Goal: Task Accomplishment & Management: Manage account settings

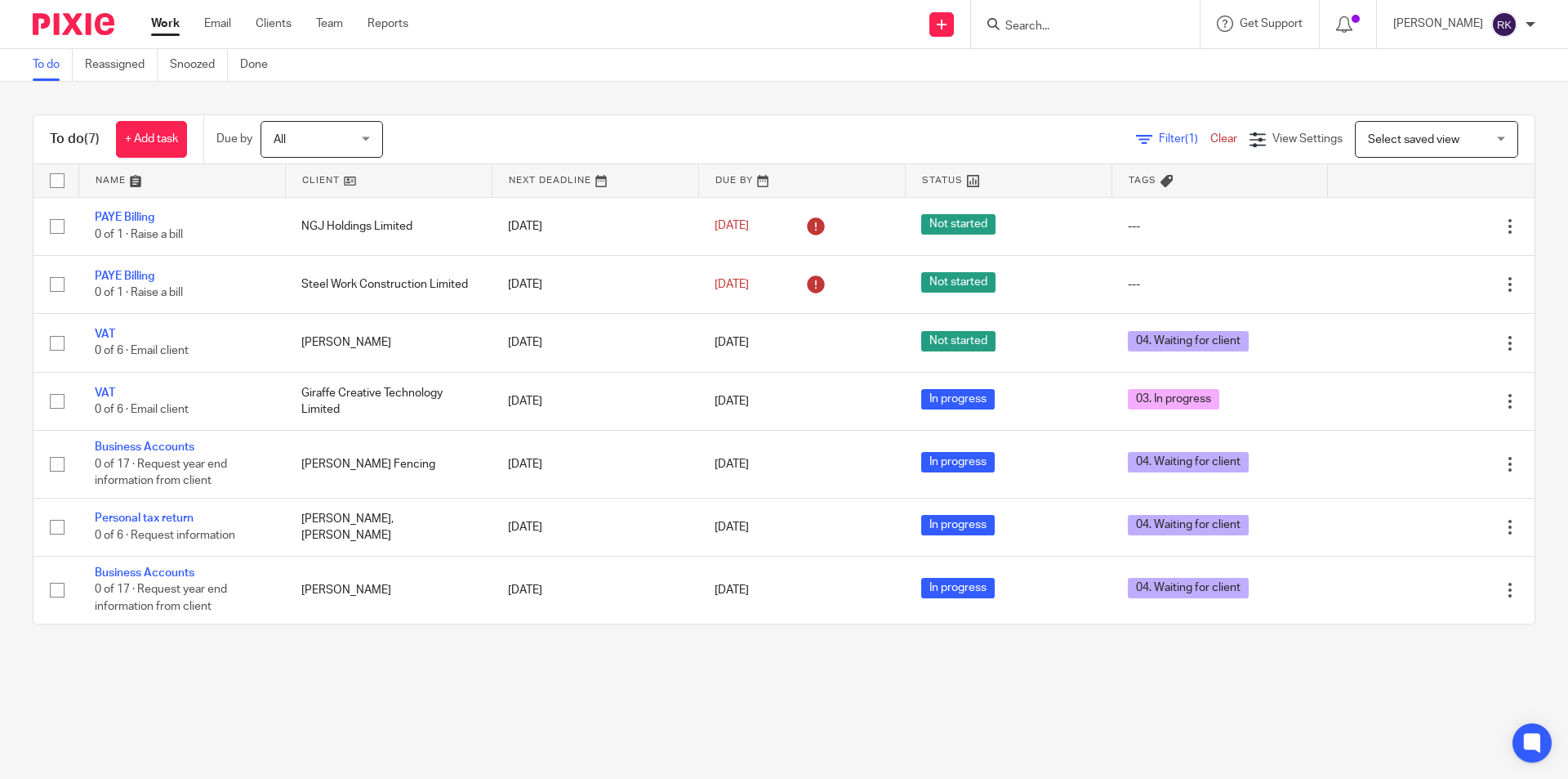
click at [1059, 27] on input "Search" at bounding box center [1077, 27] width 147 height 14
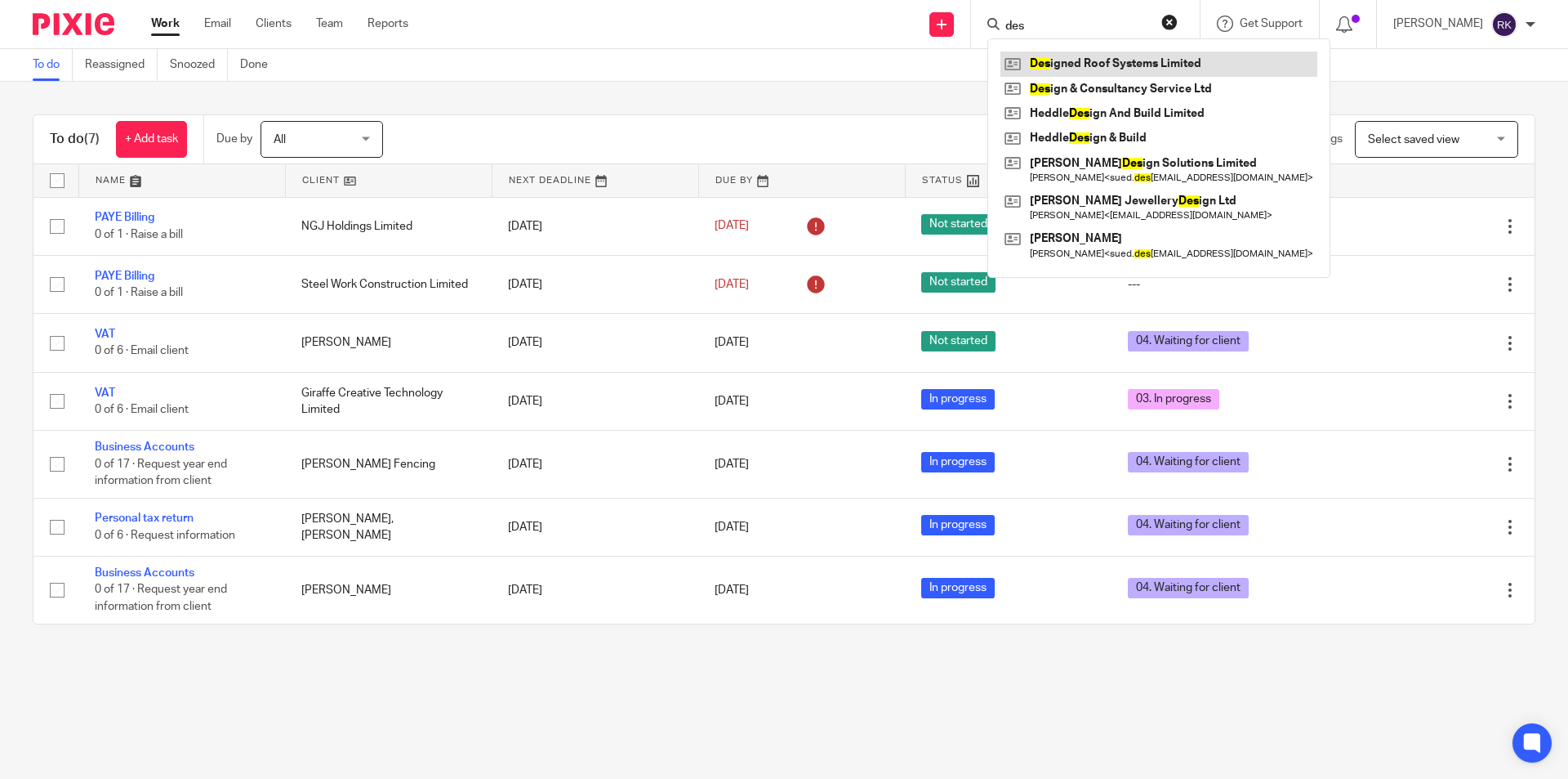
type input "des"
click at [1057, 68] on link at bounding box center [1159, 63] width 317 height 24
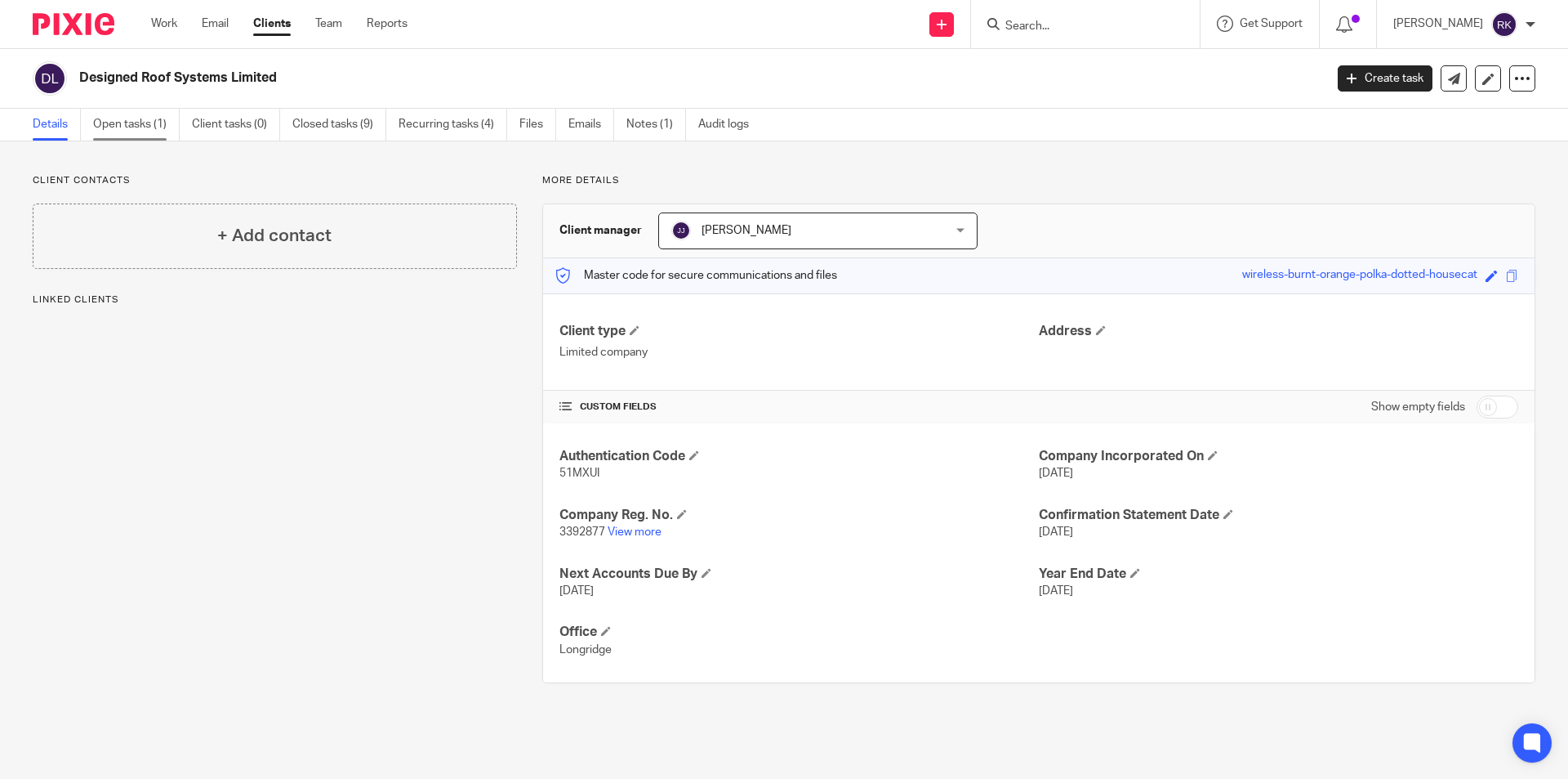
click at [159, 130] on link "Open tasks (1)" at bounding box center [136, 124] width 87 height 32
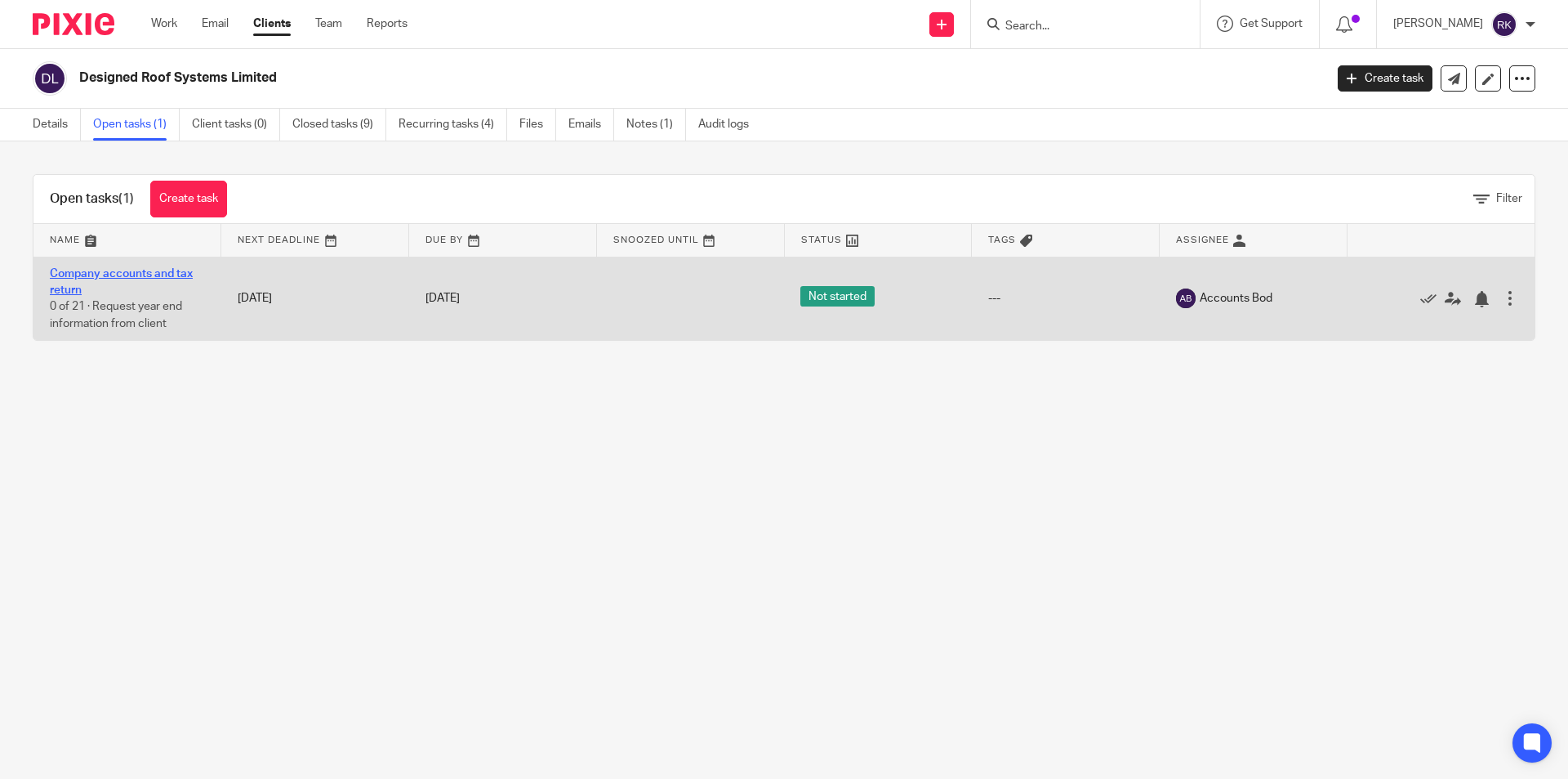
click at [168, 278] on link "Company accounts and tax return" at bounding box center [121, 281] width 143 height 28
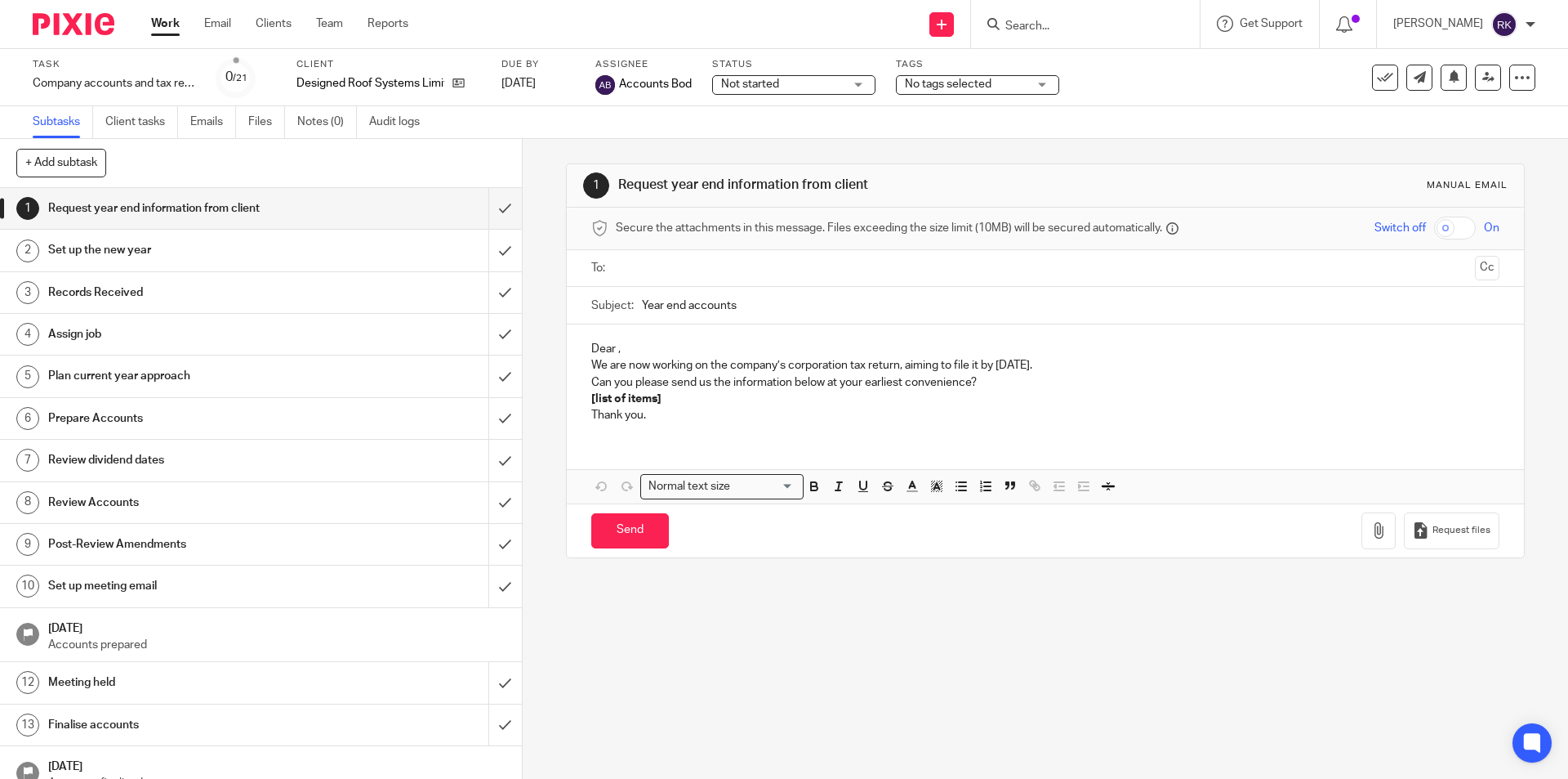
click at [984, 87] on span "No tags selected" at bounding box center [948, 84] width 87 height 12
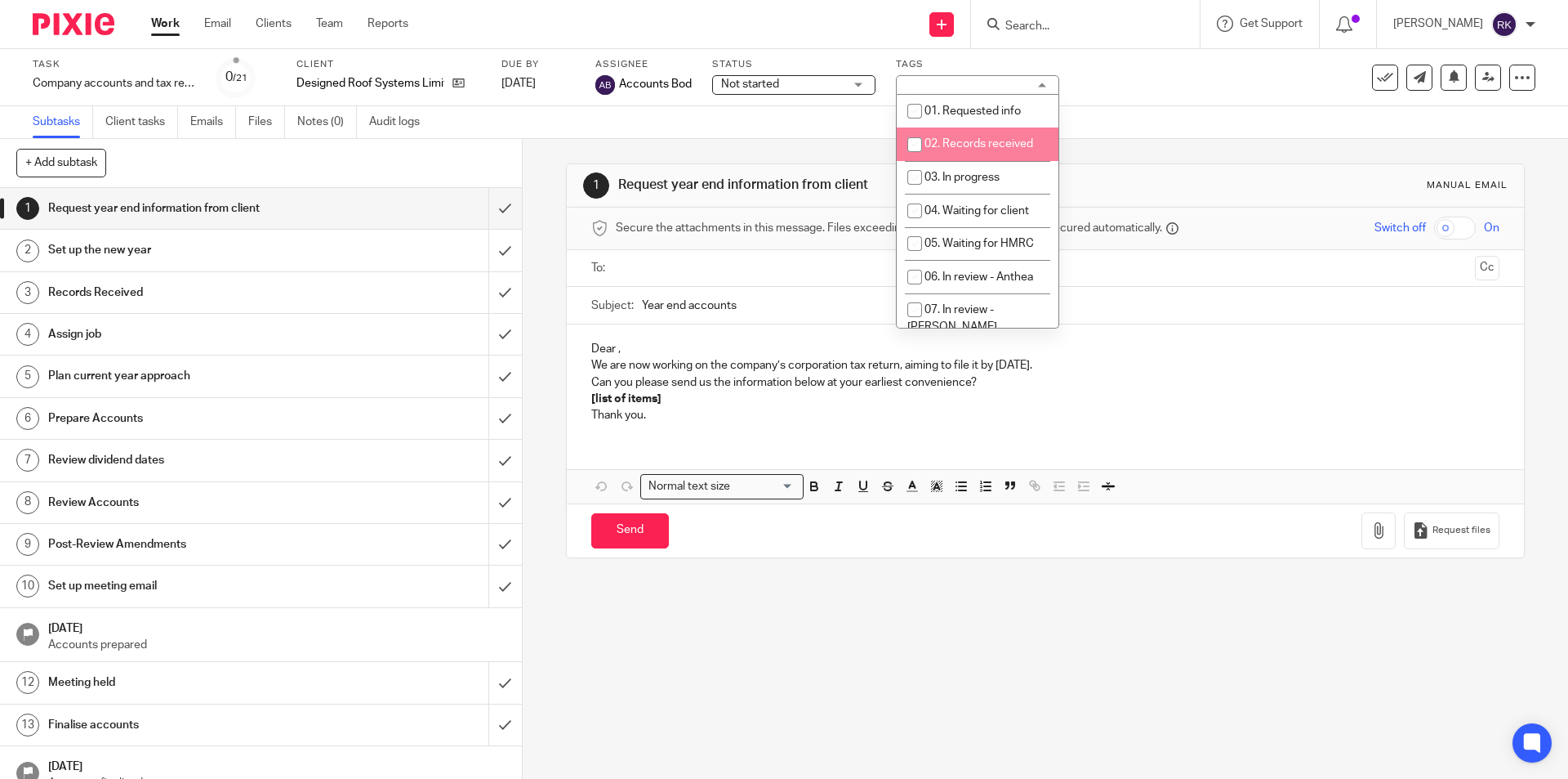
click at [971, 144] on span "02. Records received" at bounding box center [979, 143] width 109 height 12
checkbox input "true"
click at [1482, 76] on icon at bounding box center [1489, 78] width 13 height 13
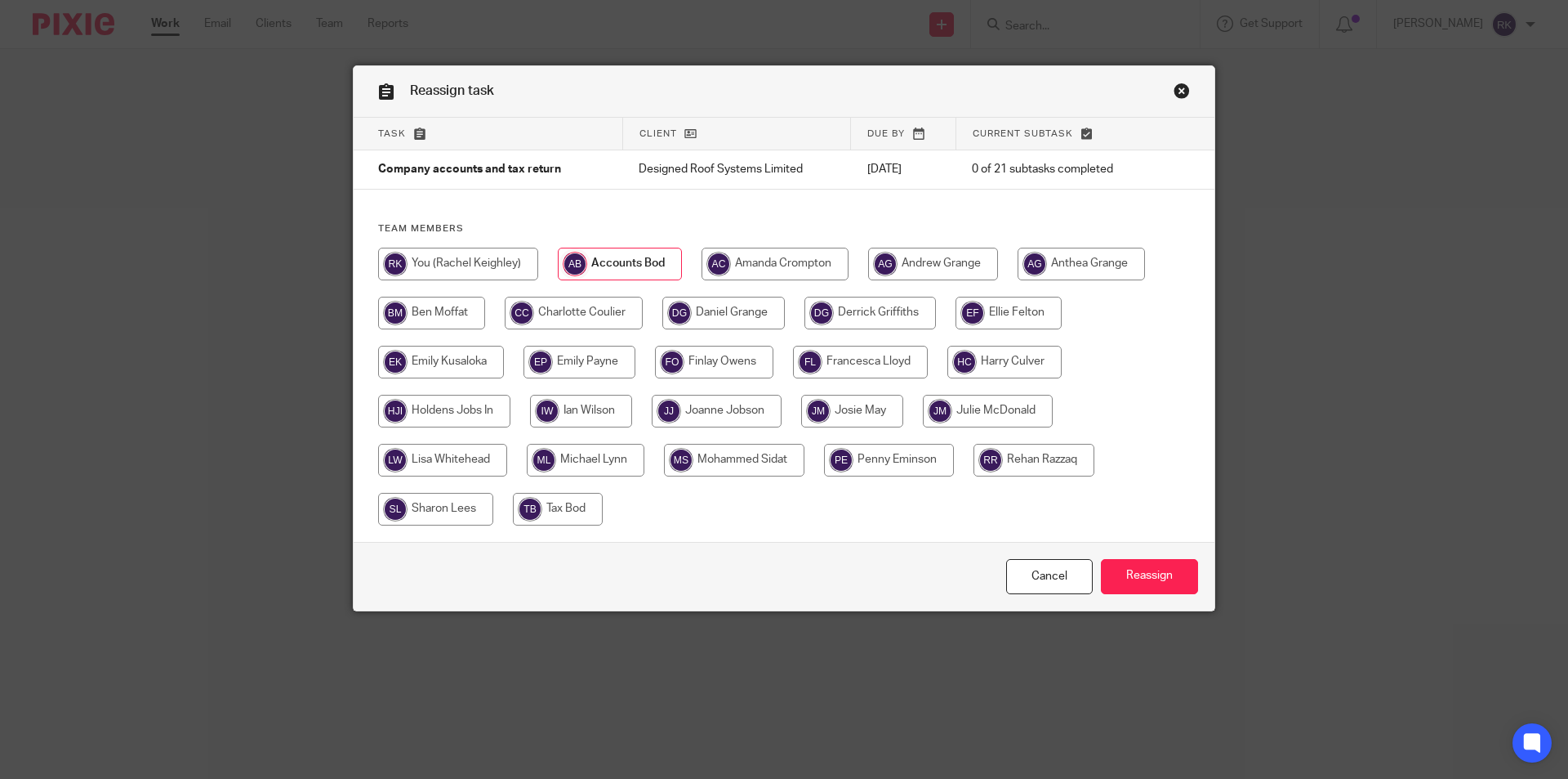
click at [466, 404] on input "radio" at bounding box center [444, 411] width 132 height 32
radio input "true"
click at [1163, 580] on input "Reassign" at bounding box center [1150, 576] width 97 height 35
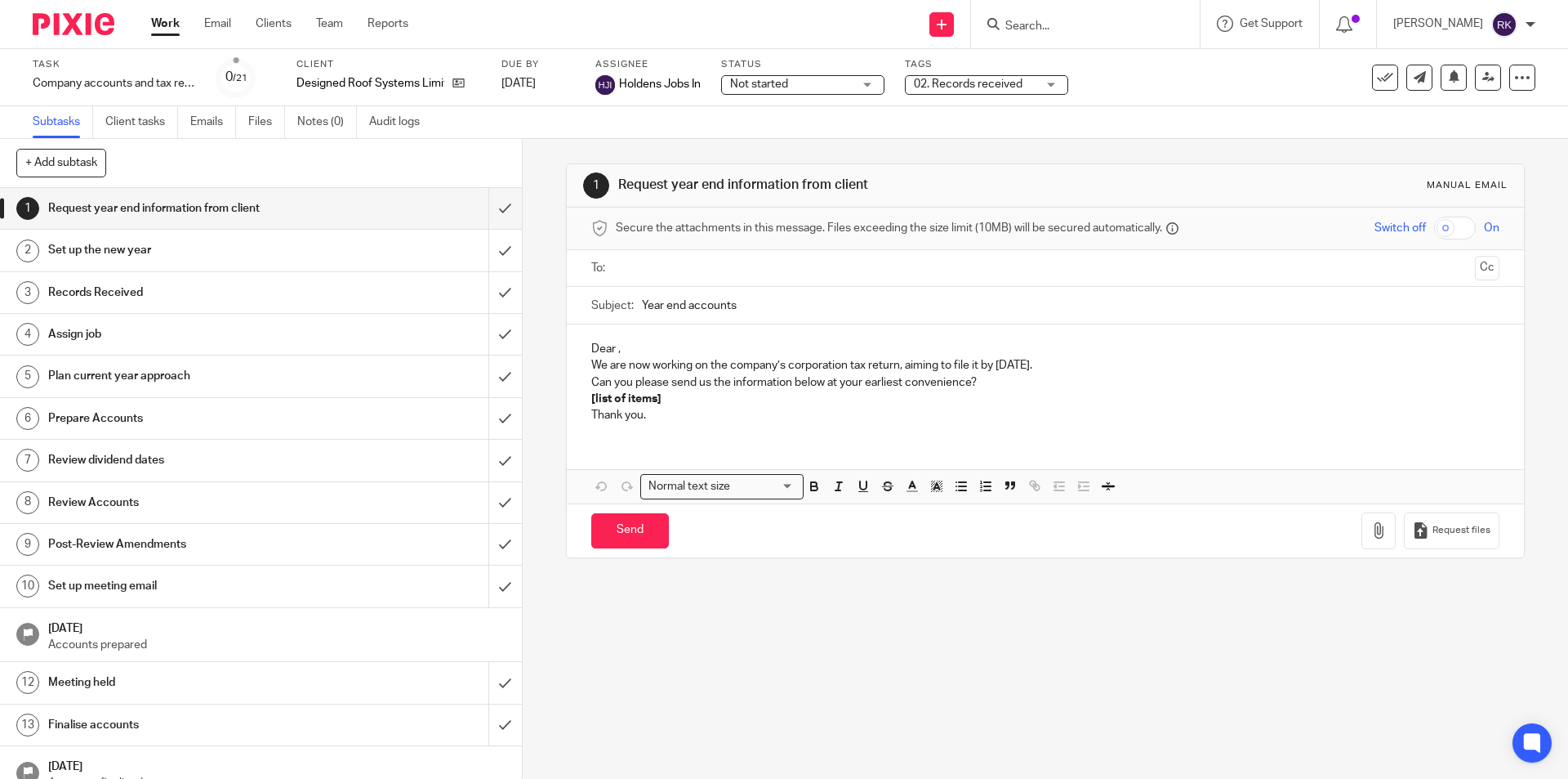
click at [1078, 15] on form at bounding box center [1090, 23] width 174 height 21
click at [1065, 23] on input "Search" at bounding box center [1077, 27] width 147 height 14
type input "drift"
click at [1066, 69] on link at bounding box center [1101, 63] width 203 height 24
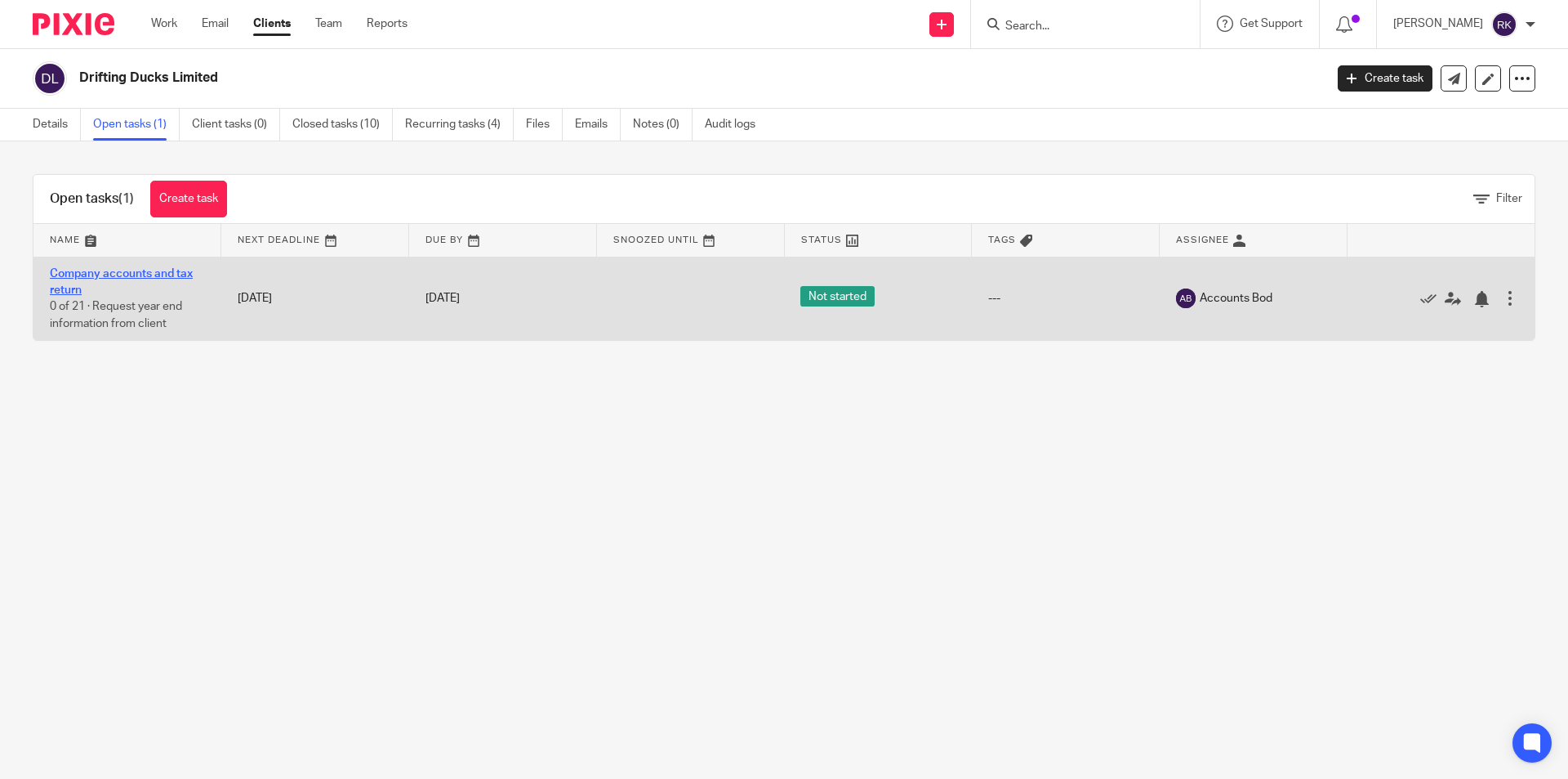
click at [102, 276] on link "Company accounts and tax return" at bounding box center [121, 281] width 143 height 28
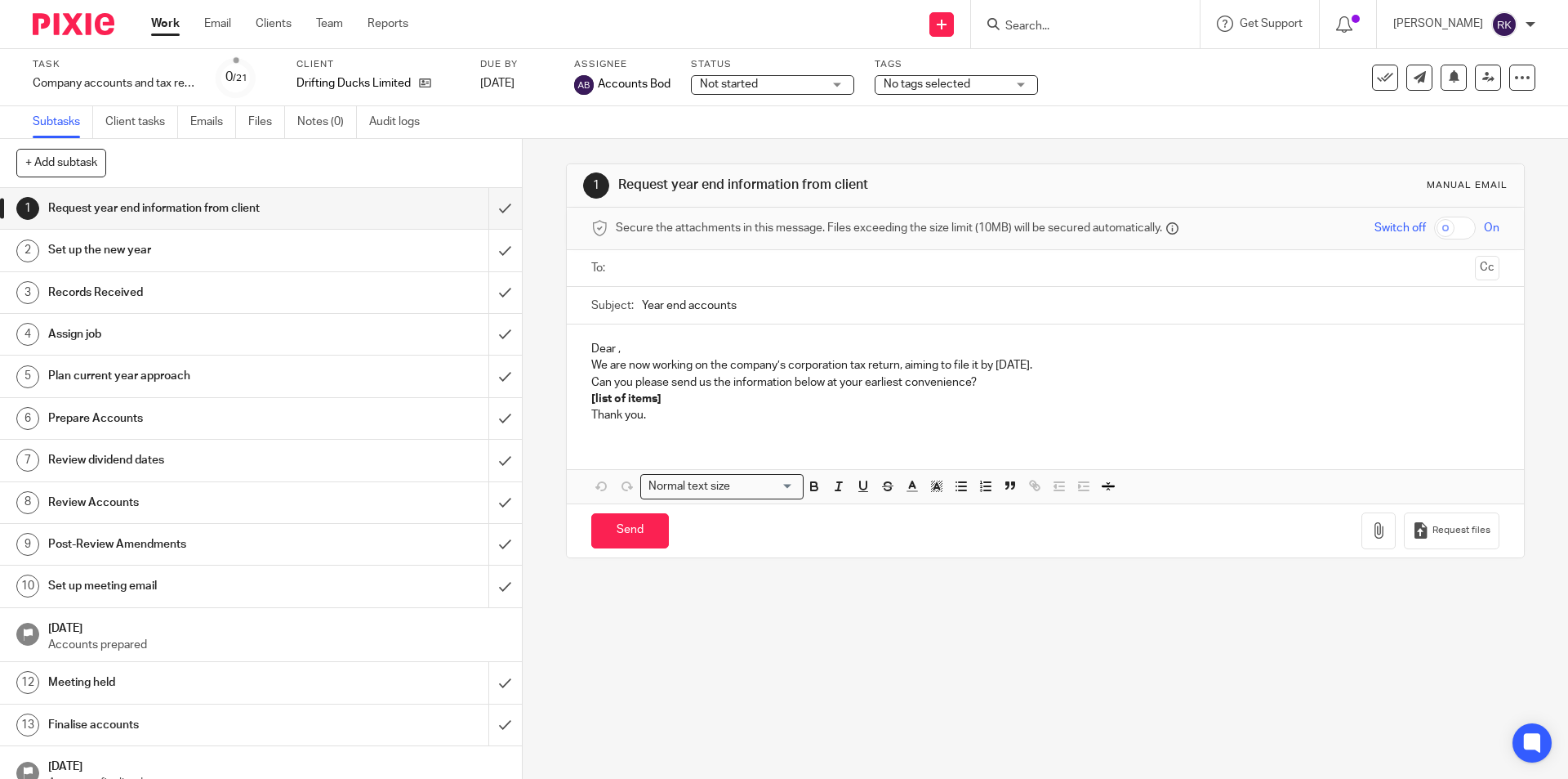
click at [989, 83] on span "No tags selected" at bounding box center [945, 84] width 123 height 17
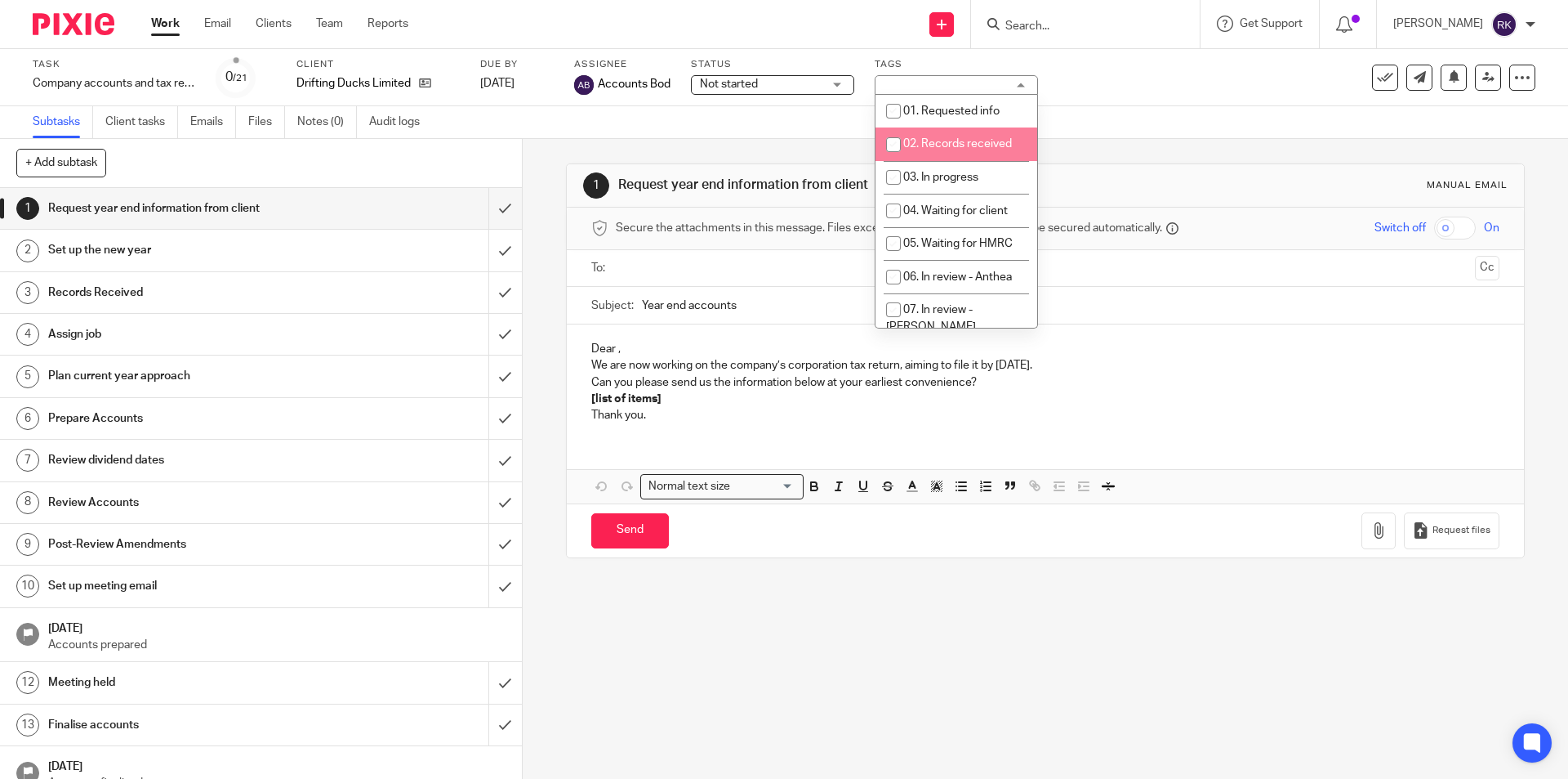
click at [964, 142] on span "02. Records received" at bounding box center [957, 143] width 109 height 12
checkbox input "true"
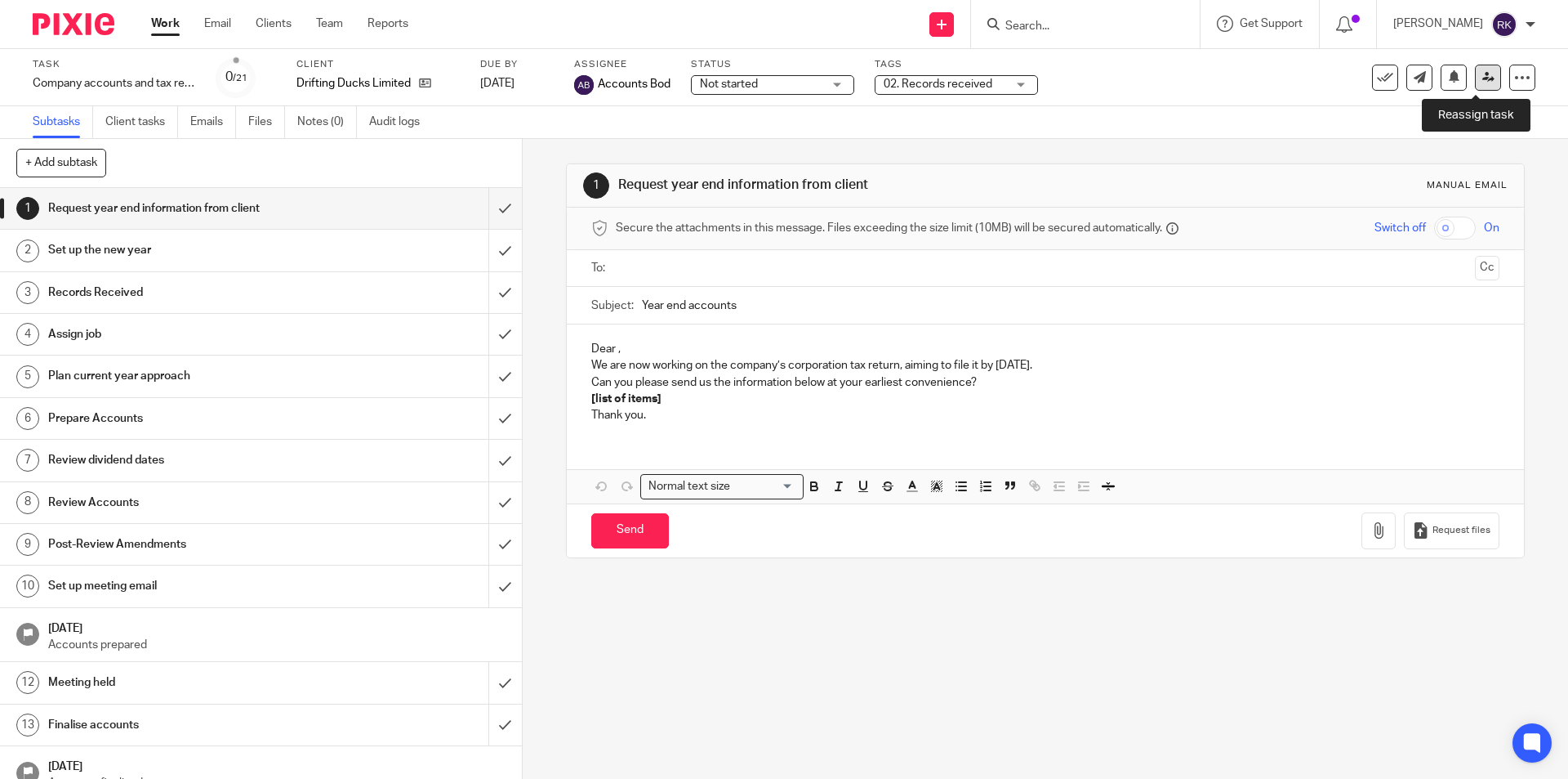
click at [1482, 80] on icon at bounding box center [1489, 78] width 13 height 13
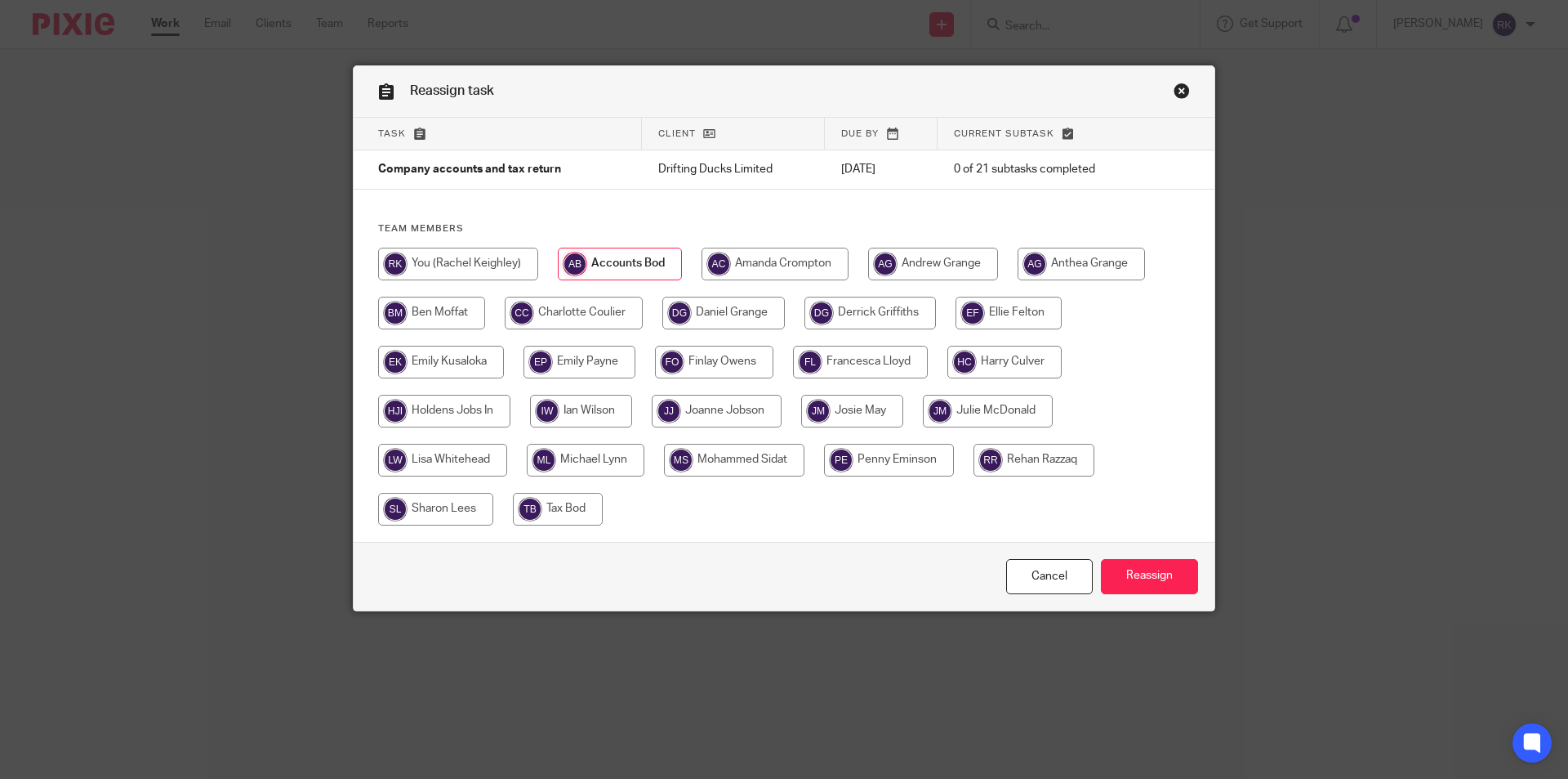
click at [440, 409] on input "radio" at bounding box center [444, 411] width 132 height 32
radio input "true"
click at [1168, 583] on input "Reassign" at bounding box center [1150, 576] width 97 height 35
